Goal: Navigation & Orientation: Find specific page/section

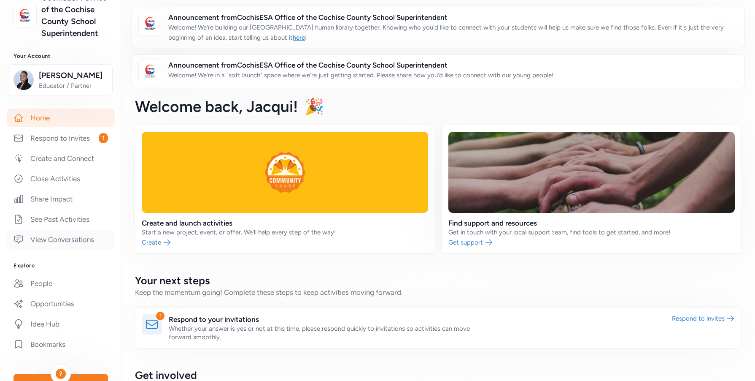
scroll to position [84, 0]
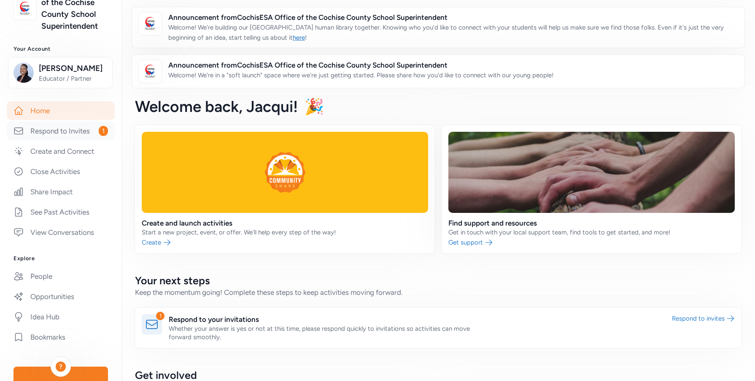
click at [70, 140] on link "Respond to Invites 1" at bounding box center [61, 131] width 108 height 19
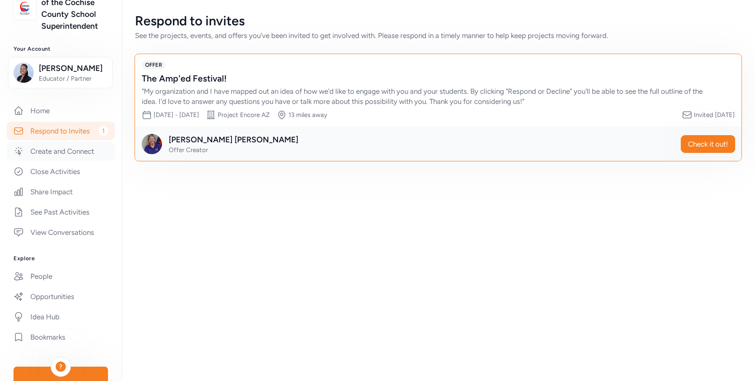
click at [68, 160] on link "Create and Connect" at bounding box center [61, 151] width 108 height 19
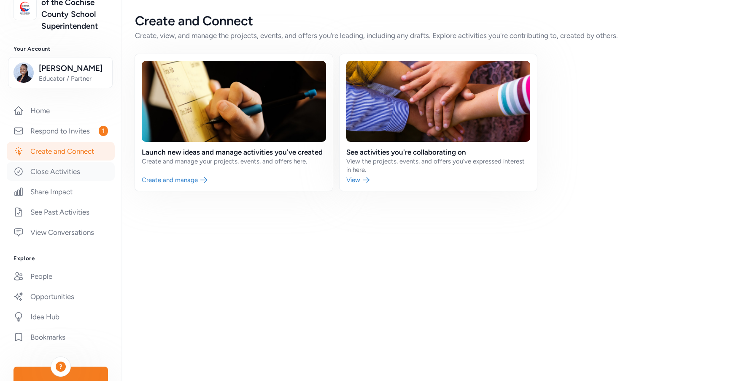
click at [64, 181] on link "Close Activities" at bounding box center [61, 171] width 108 height 19
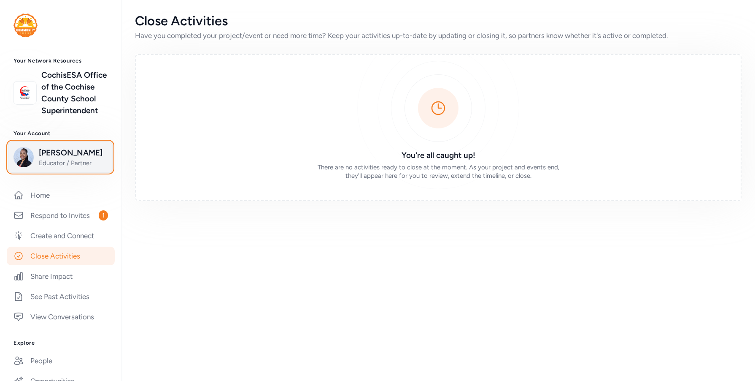
click at [37, 167] on div "Jacqui Clay Educator / Partner" at bounding box center [61, 157] width 94 height 20
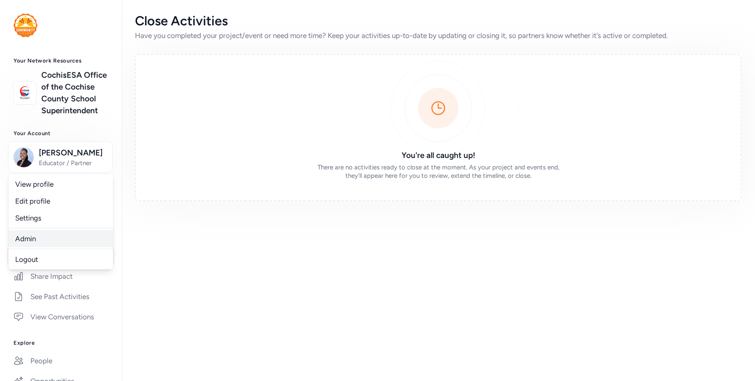
click at [35, 247] on link "Admin" at bounding box center [60, 238] width 105 height 17
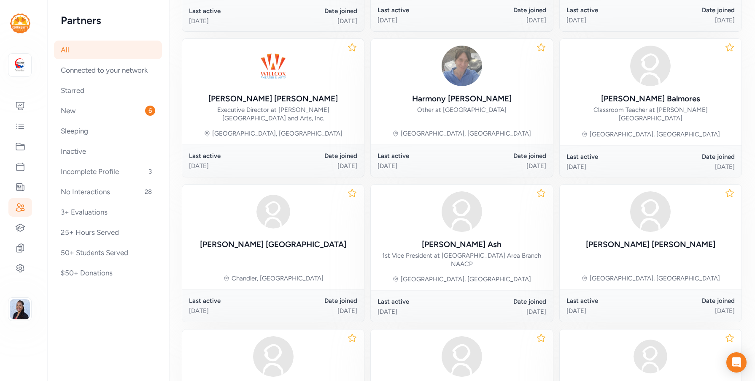
scroll to position [295, 0]
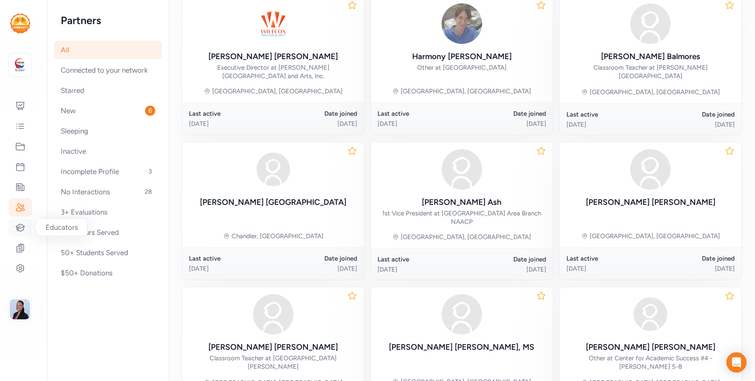
click at [21, 229] on icon at bounding box center [20, 227] width 10 height 10
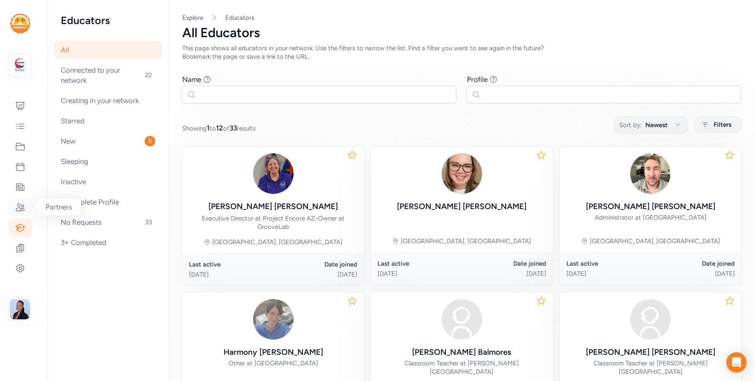
click at [23, 206] on icon at bounding box center [20, 207] width 10 height 10
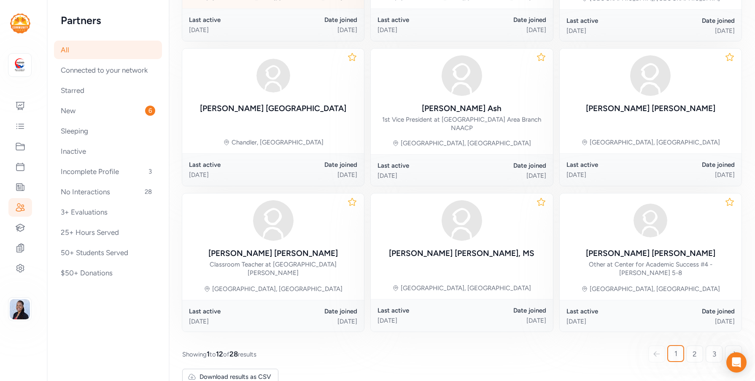
scroll to position [390, 0]
click at [691, 345] on link "2" at bounding box center [695, 353] width 17 height 17
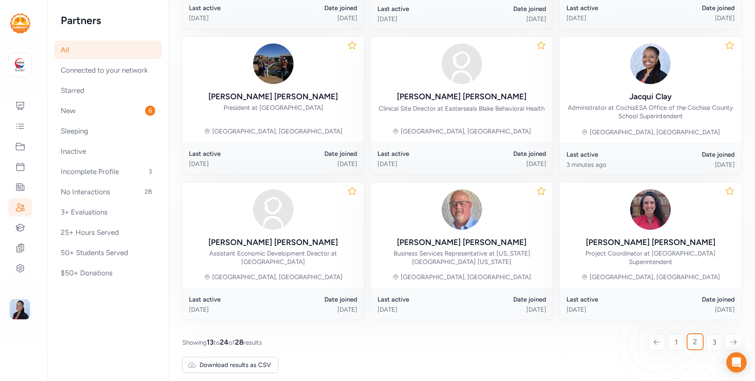
scroll to position [406, 0]
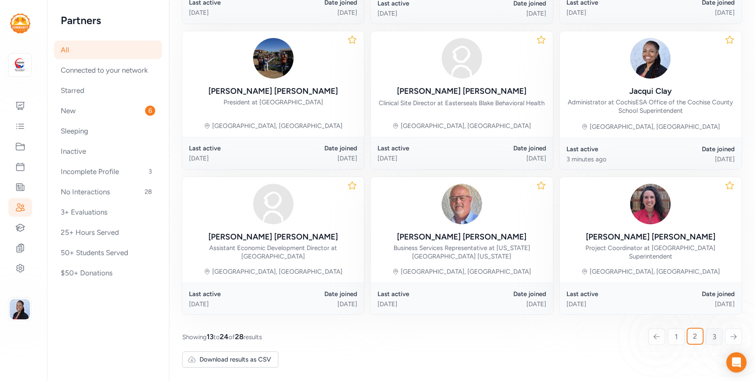
click at [713, 336] on span "3" at bounding box center [715, 336] width 4 height 10
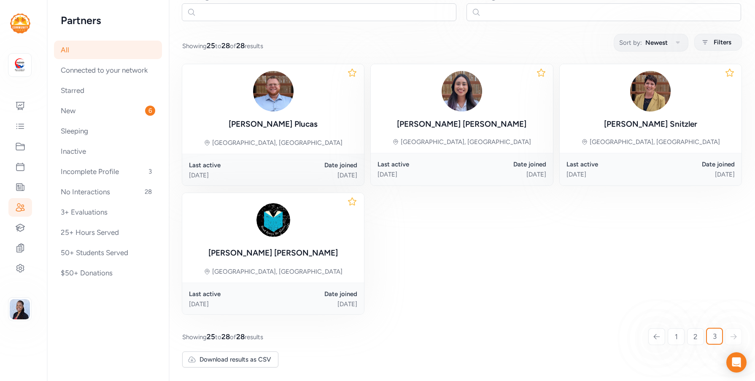
scroll to position [107, 0]
